Goal: Task Accomplishment & Management: Use online tool/utility

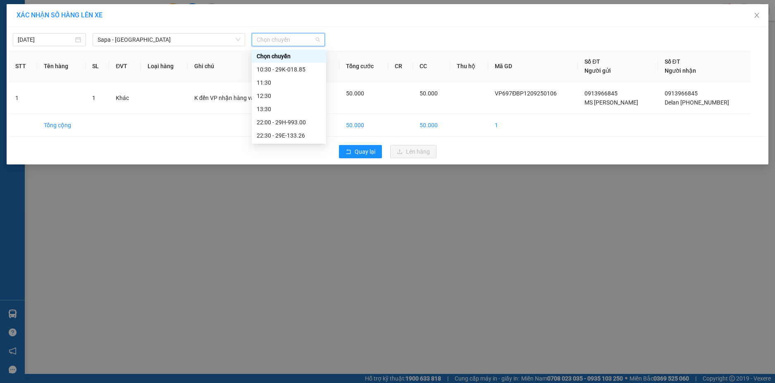
scroll to position [284, 0]
click at [291, 122] on div "22:00 - 29H-993.00" at bounding box center [289, 122] width 64 height 9
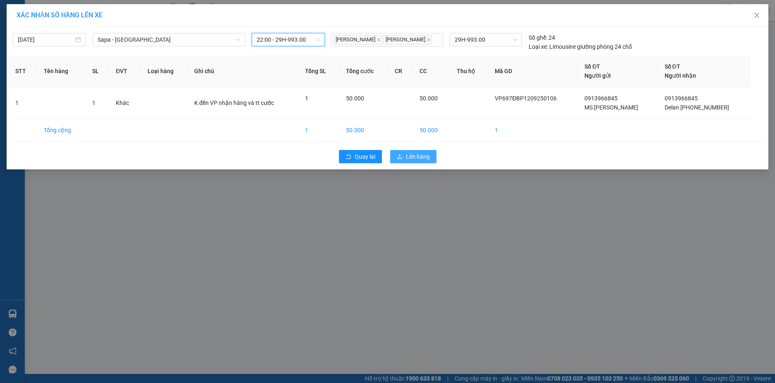
drag, startPoint x: 417, startPoint y: 155, endPoint x: 409, endPoint y: 158, distance: 8.1
click at [416, 155] on span "Lên hàng" at bounding box center [418, 156] width 24 height 9
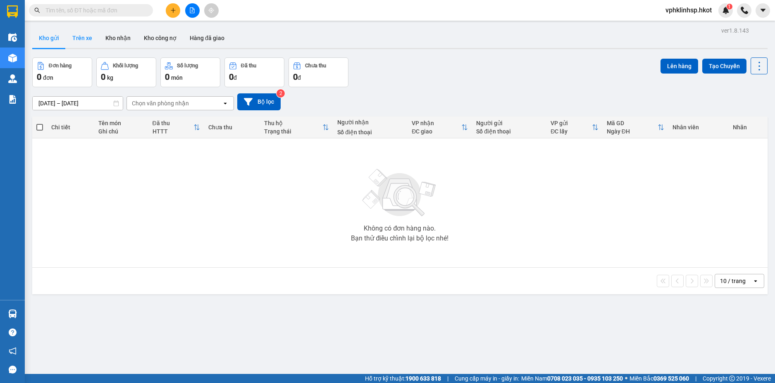
click at [79, 38] on button "Trên xe" at bounding box center [82, 38] width 33 height 20
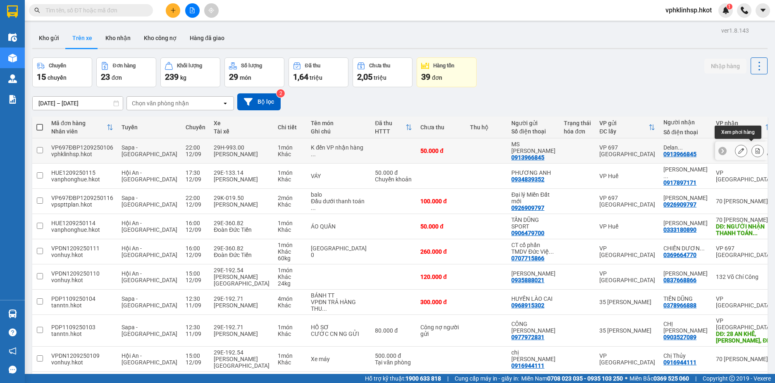
click at [755, 148] on icon at bounding box center [758, 151] width 6 height 6
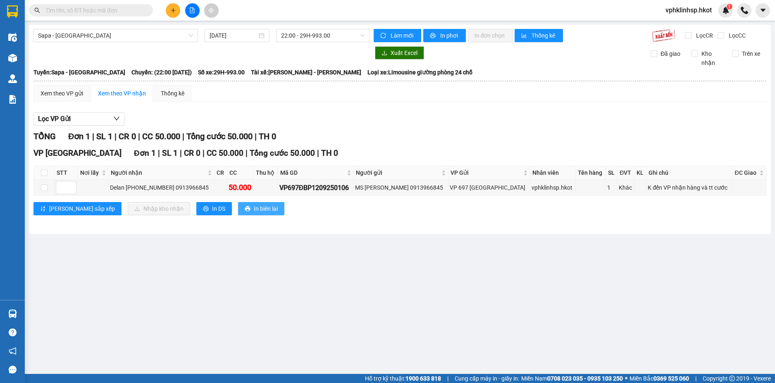
click at [254, 207] on span "In biên lai" at bounding box center [266, 208] width 24 height 9
drag, startPoint x: 361, startPoint y: 189, endPoint x: 286, endPoint y: 188, distance: 74.8
click at [286, 188] on tr "Delan [PHONE_NUMBER] 0913966845 50.000 VP697ĐBP1209250106 MS QUYÊN 0913966845 V…" at bounding box center [400, 188] width 732 height 16
copy div "VP697ĐBP1209250106"
